Goal: Browse casually

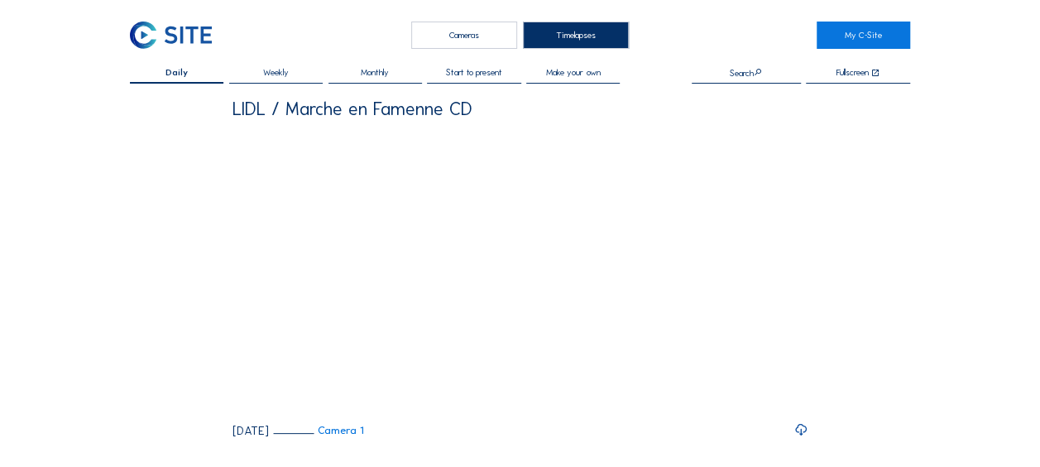
click at [477, 37] on div "Cameras" at bounding box center [464, 35] width 106 height 27
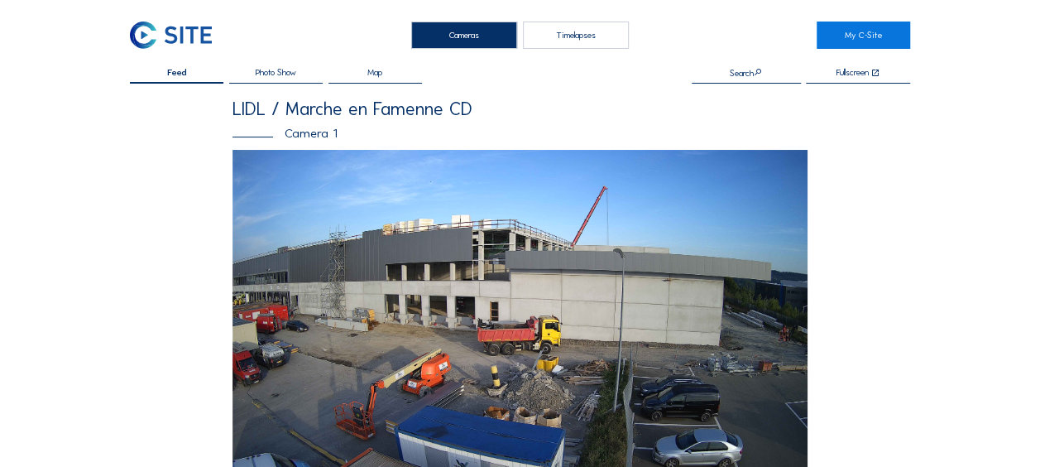
click at [573, 283] on img at bounding box center [520, 312] width 575 height 324
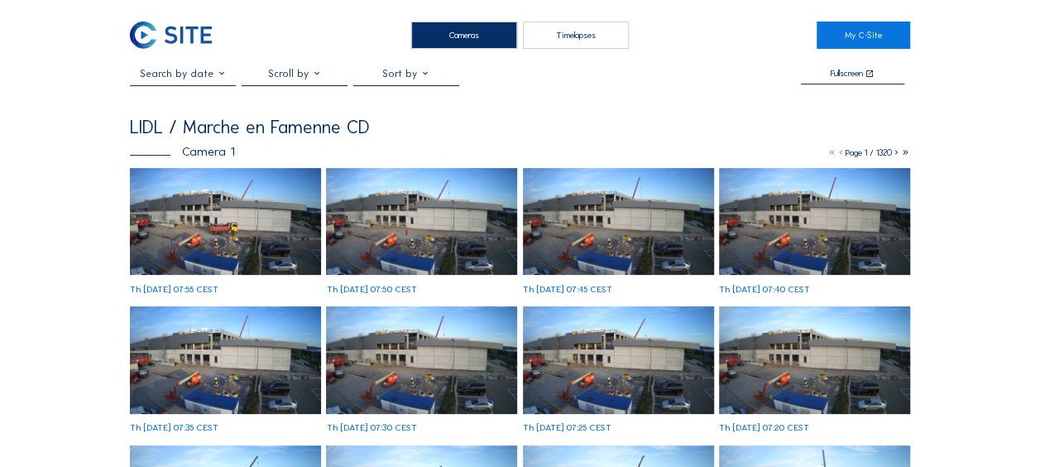
click at [230, 244] on img at bounding box center [225, 222] width 191 height 108
